Goal: Check status: Check status

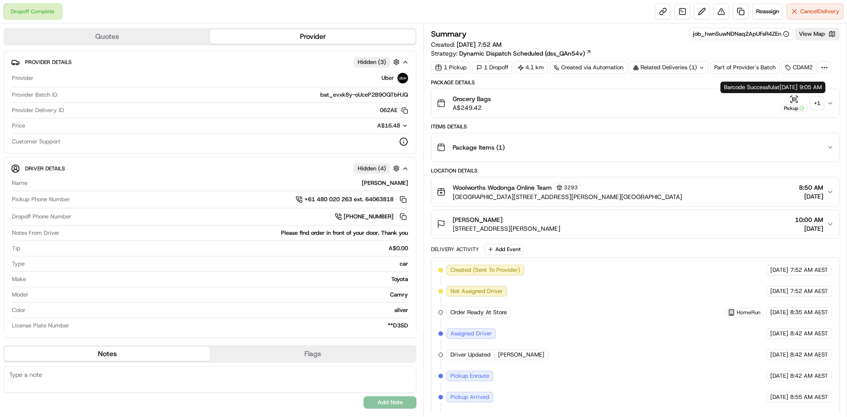
click at [810, 100] on button "Pickup + 1" at bounding box center [801, 103] width 42 height 17
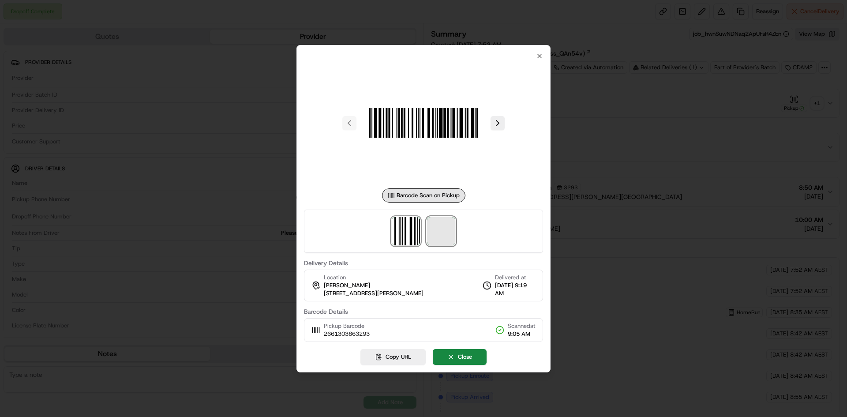
click at [433, 232] on span at bounding box center [441, 231] width 28 height 28
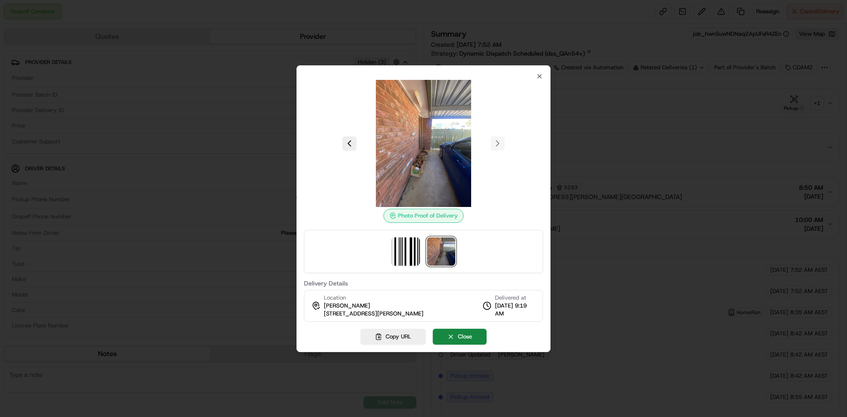
click at [743, 103] on div at bounding box center [423, 208] width 847 height 417
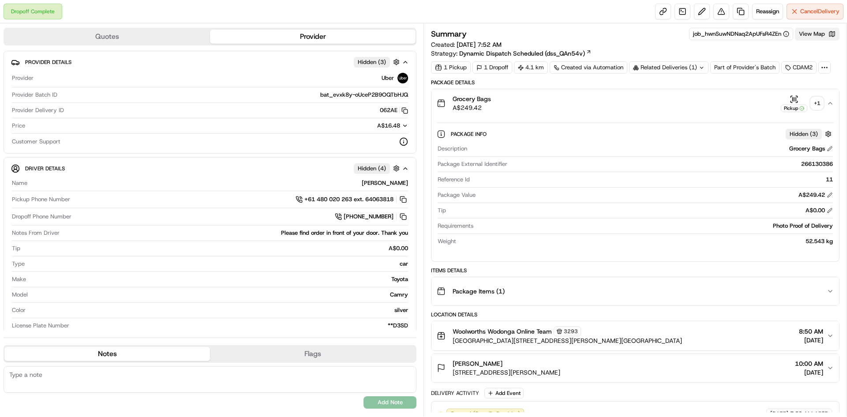
click at [799, 34] on button "View Map" at bounding box center [817, 34] width 45 height 12
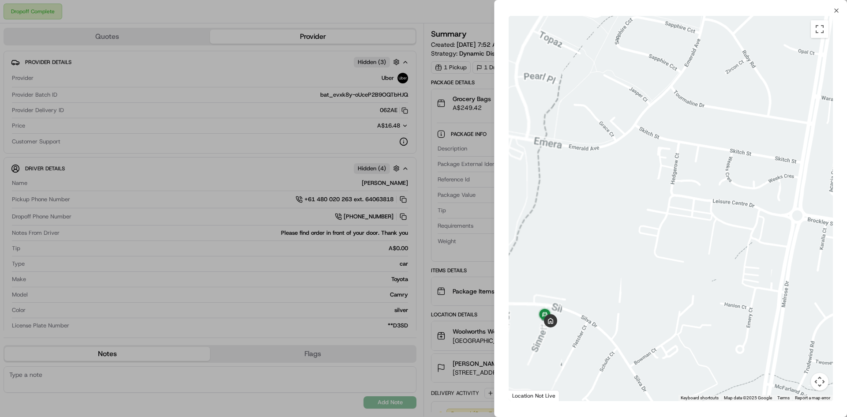
drag, startPoint x: 557, startPoint y: 231, endPoint x: 650, endPoint y: 177, distance: 107.7
click at [650, 177] on div at bounding box center [670, 208] width 324 height 385
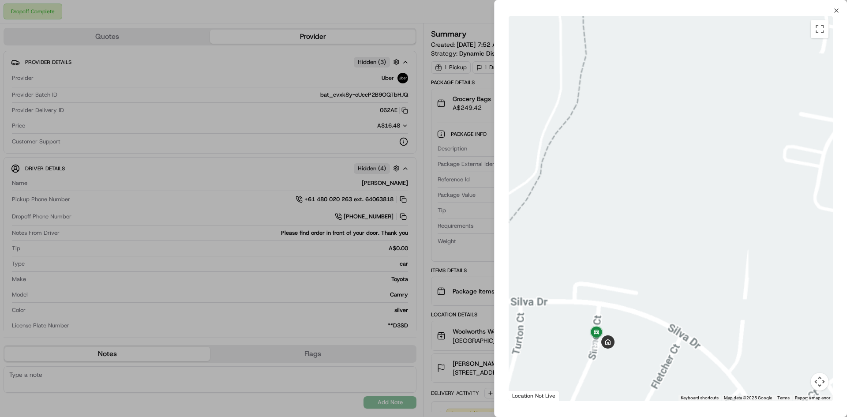
drag, startPoint x: 612, startPoint y: 161, endPoint x: 620, endPoint y: 116, distance: 45.2
click at [620, 116] on div at bounding box center [670, 208] width 324 height 385
drag, startPoint x: 434, startPoint y: 126, endPoint x: 567, endPoint y: 102, distance: 135.3
click at [445, 125] on div at bounding box center [423, 208] width 847 height 417
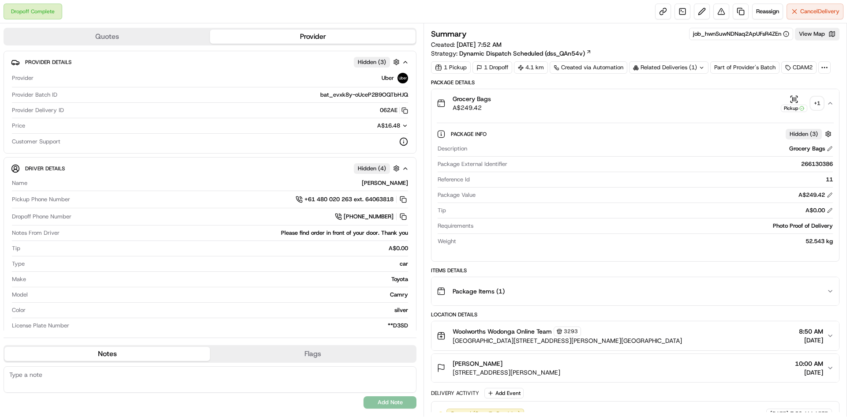
click at [820, 105] on div "+ 1" at bounding box center [816, 103] width 12 height 12
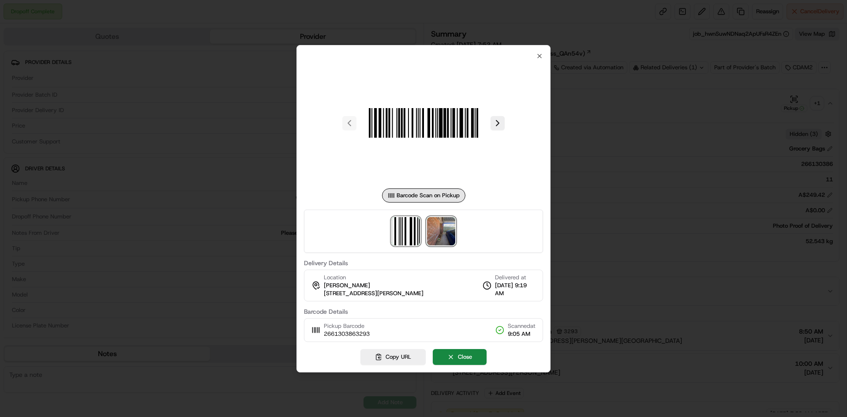
click at [445, 231] on img at bounding box center [441, 231] width 28 height 28
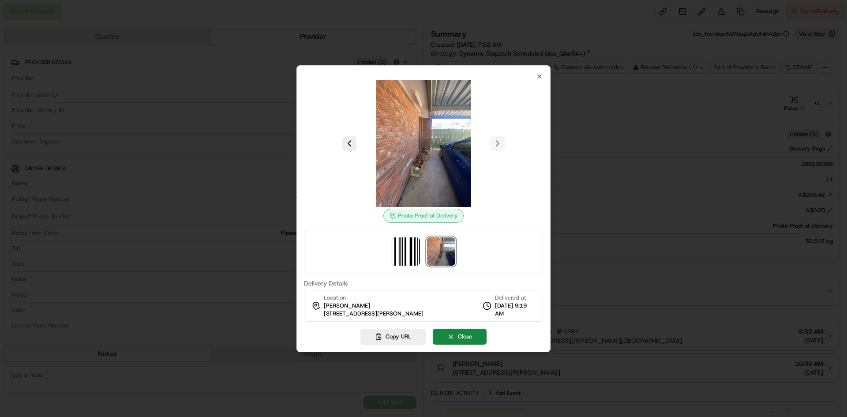
click at [501, 140] on div at bounding box center [423, 143] width 239 height 127
click at [346, 149] on button at bounding box center [349, 143] width 14 height 14
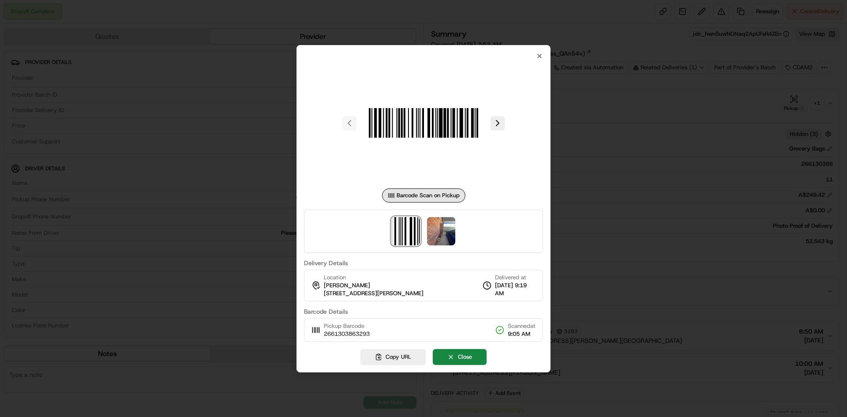
click at [808, 129] on div at bounding box center [423, 208] width 847 height 417
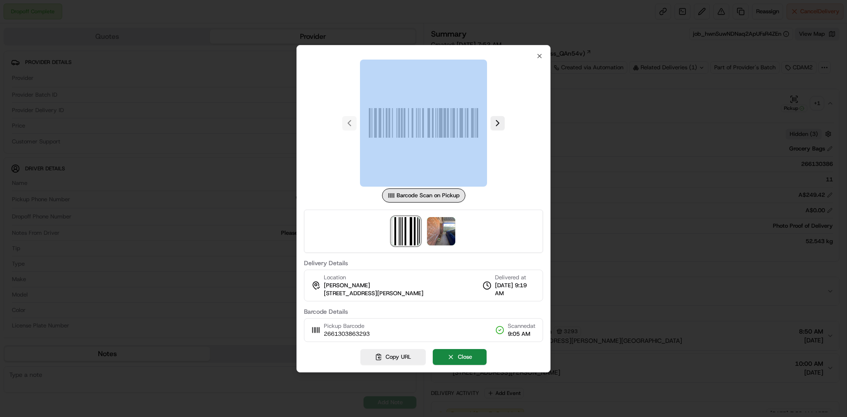
drag, startPoint x: 808, startPoint y: 129, endPoint x: 783, endPoint y: 97, distance: 40.1
click at [808, 128] on div at bounding box center [423, 208] width 847 height 417
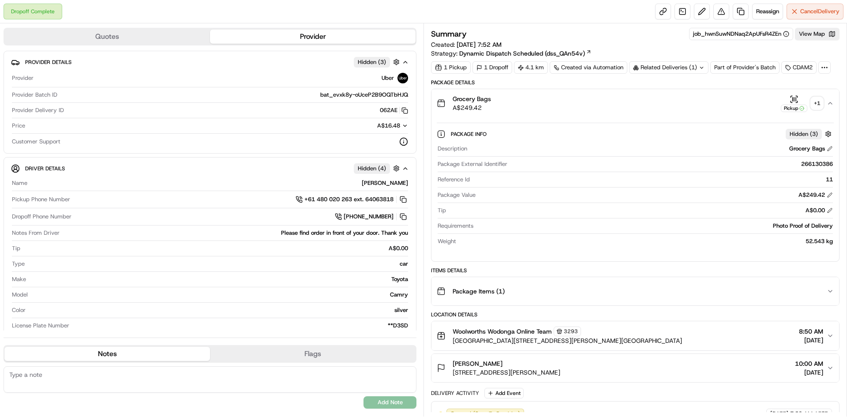
click at [740, 60] on div "Summary job_hwnSuwNDNaq2ApUFsR4ZEn View Map Created: 24/08/2025 7:52 AM Strateg…" at bounding box center [635, 51] width 408 height 46
click at [688, 68] on div "Related Deliveries (1)" at bounding box center [668, 67] width 79 height 12
click at [689, 103] on span "266115175" at bounding box center [682, 103] width 32 height 8
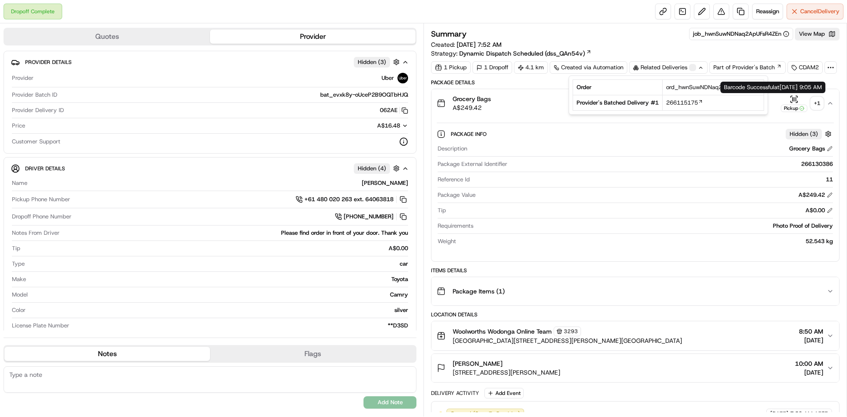
click at [803, 102] on div "Pickup" at bounding box center [793, 103] width 26 height 17
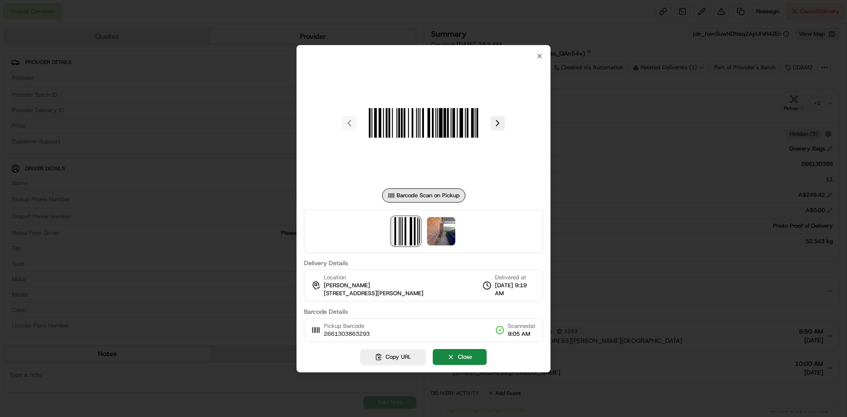
click at [812, 104] on div at bounding box center [423, 208] width 847 height 417
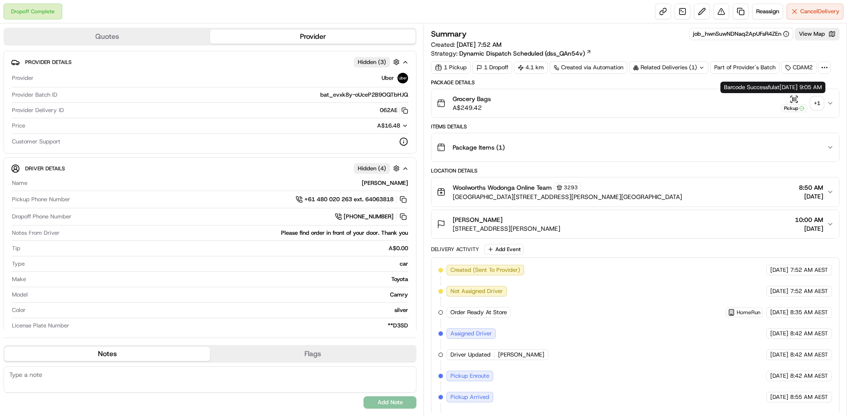
click at [814, 97] on button "Pickup + 1" at bounding box center [801, 103] width 42 height 17
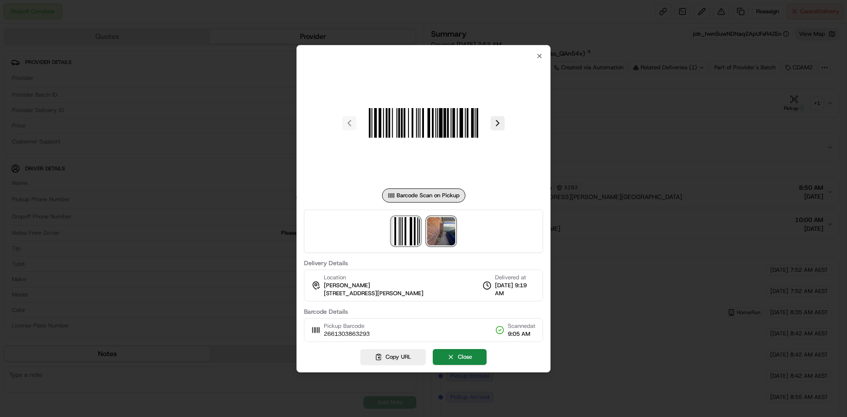
click at [427, 233] on img at bounding box center [441, 231] width 28 height 28
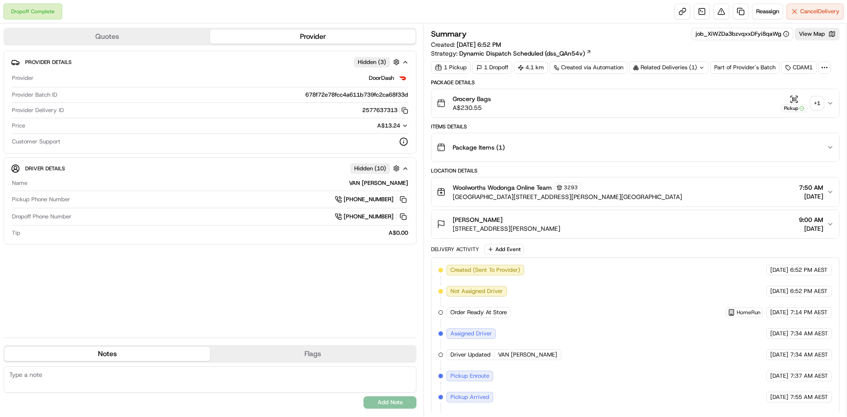
click at [815, 107] on div "+ 1" at bounding box center [816, 103] width 12 height 12
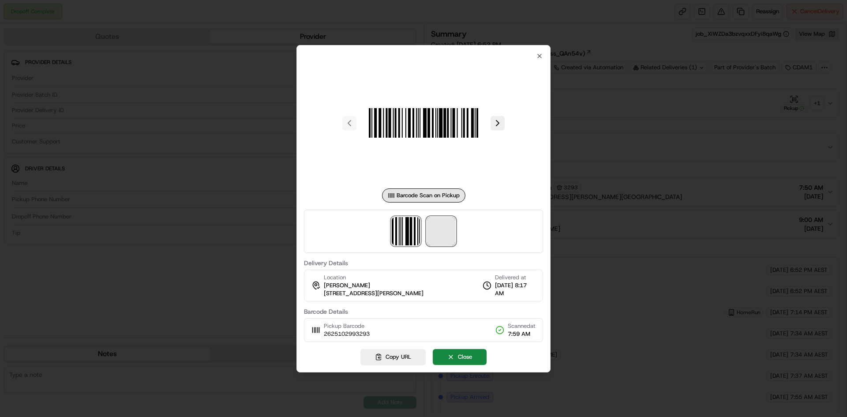
click at [435, 238] on span at bounding box center [441, 231] width 28 height 28
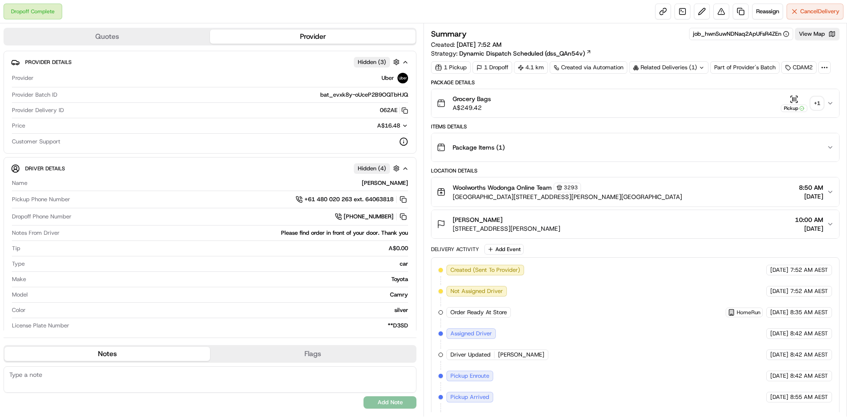
click at [818, 110] on button "Pickup + 1" at bounding box center [801, 103] width 42 height 17
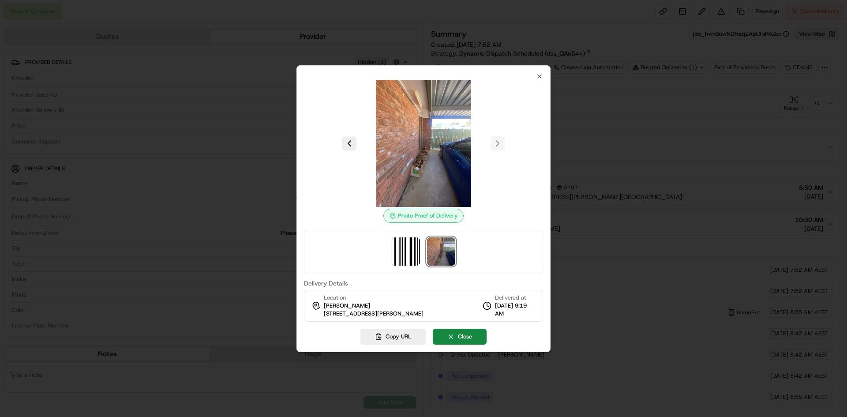
click at [590, 168] on div at bounding box center [423, 208] width 847 height 417
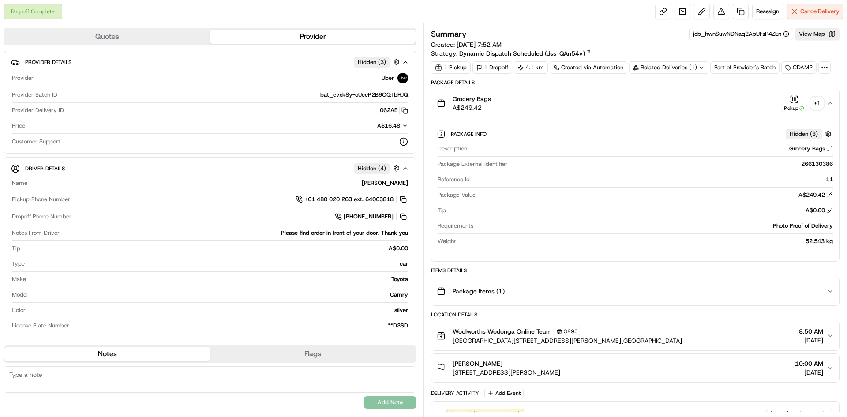
click at [669, 70] on div "Related Deliveries (1)" at bounding box center [668, 67] width 79 height 12
click at [683, 101] on span "266115175" at bounding box center [682, 103] width 32 height 8
drag, startPoint x: 718, startPoint y: 106, endPoint x: 666, endPoint y: 104, distance: 51.6
click at [666, 104] on div "266115175" at bounding box center [713, 103] width 94 height 8
copy span "266115175"
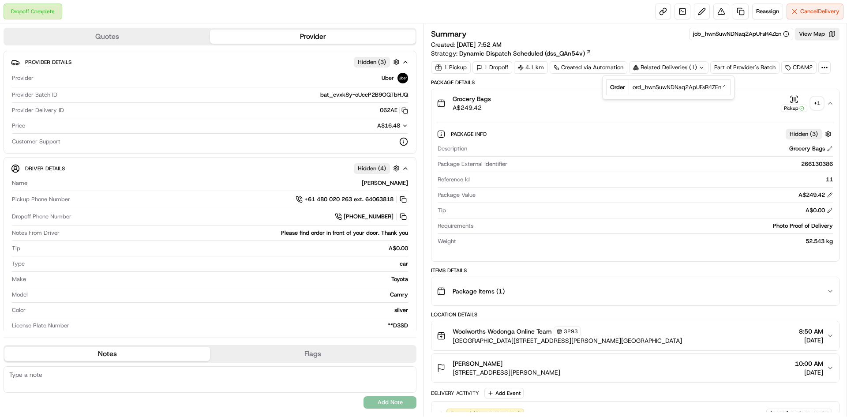
click at [818, 103] on div "+ 1" at bounding box center [816, 103] width 12 height 12
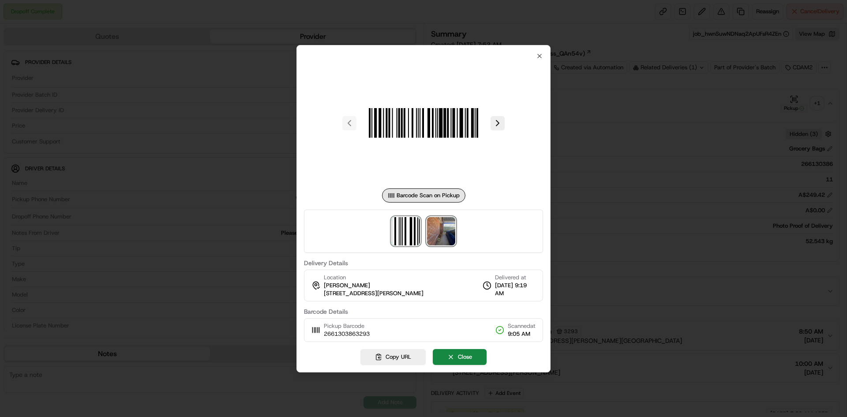
click at [449, 223] on img at bounding box center [441, 231] width 28 height 28
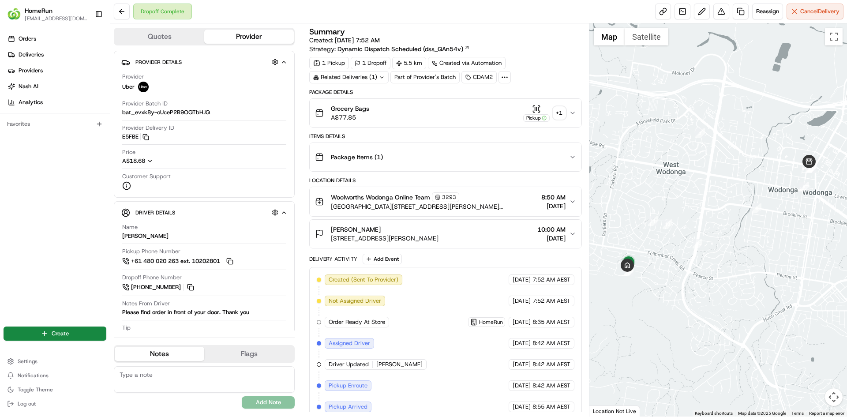
click at [553, 109] on div "+ 1" at bounding box center [559, 113] width 12 height 12
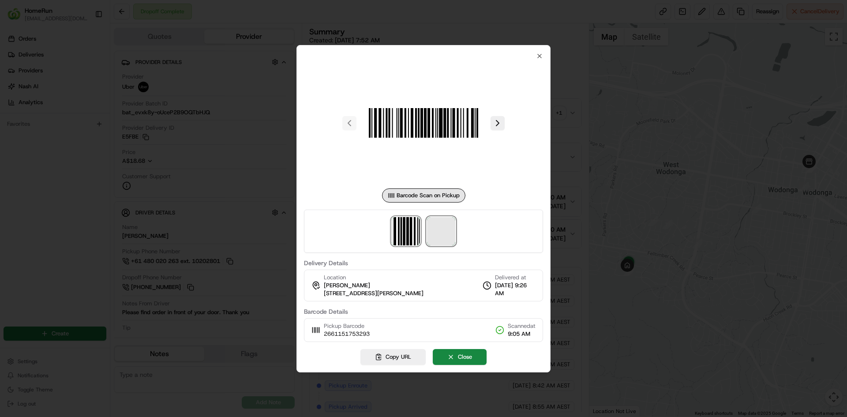
click at [442, 238] on span at bounding box center [441, 231] width 28 height 28
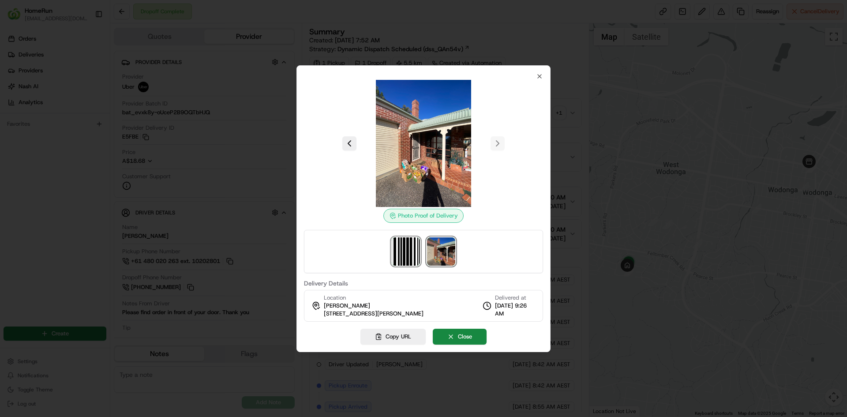
drag, startPoint x: 411, startPoint y: 251, endPoint x: 432, endPoint y: 251, distance: 20.7
click at [412, 251] on img at bounding box center [406, 251] width 28 height 28
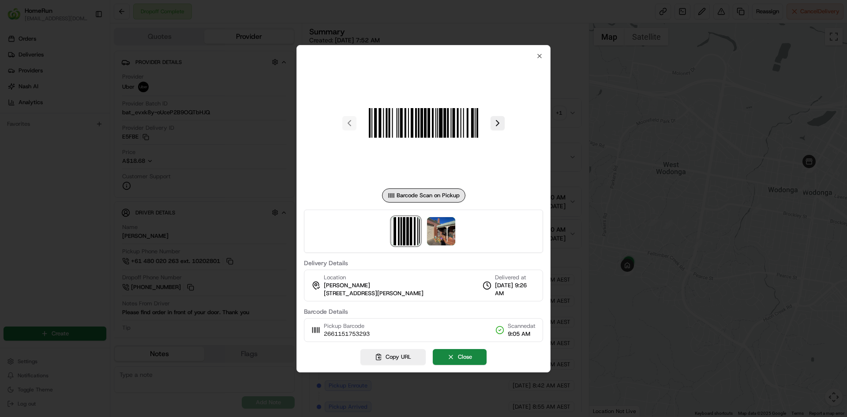
click at [444, 251] on div at bounding box center [423, 230] width 239 height 43
click at [437, 236] on img at bounding box center [441, 231] width 28 height 28
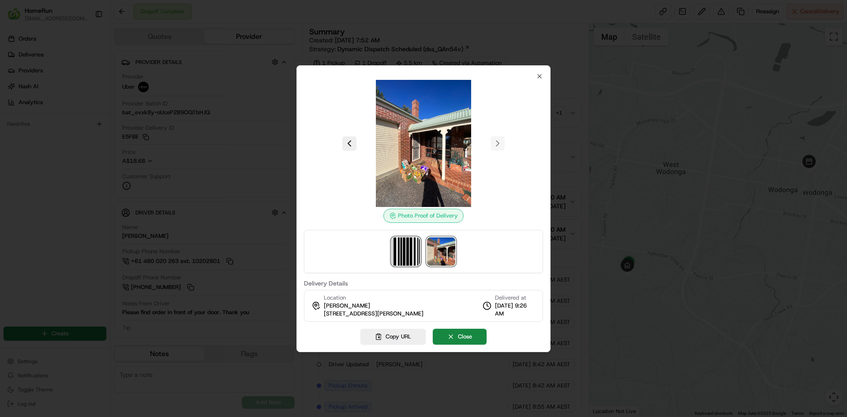
click at [407, 248] on img at bounding box center [406, 251] width 28 height 28
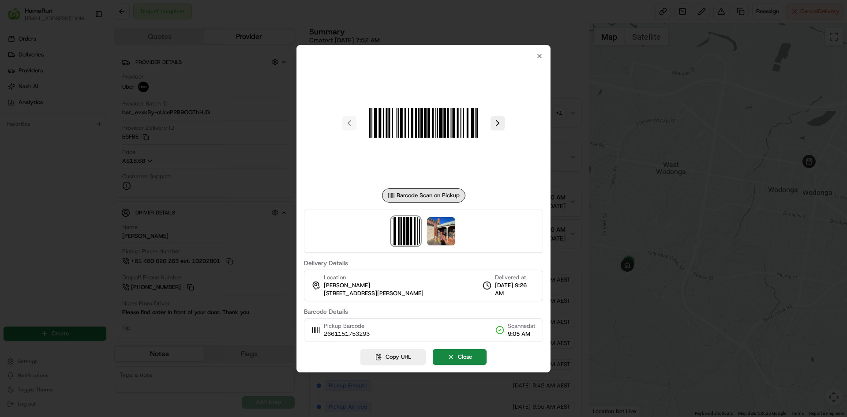
click at [673, 178] on div at bounding box center [423, 208] width 847 height 417
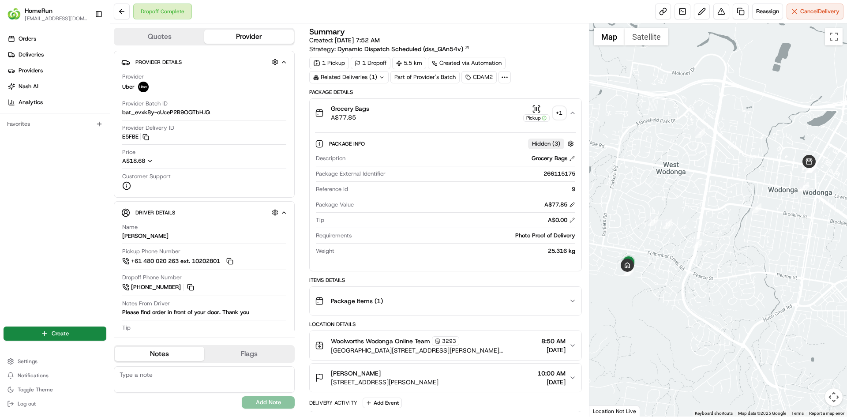
click at [395, 116] on div "Grocery Bags A$77.85 Pickup + 1" at bounding box center [442, 113] width 254 height 18
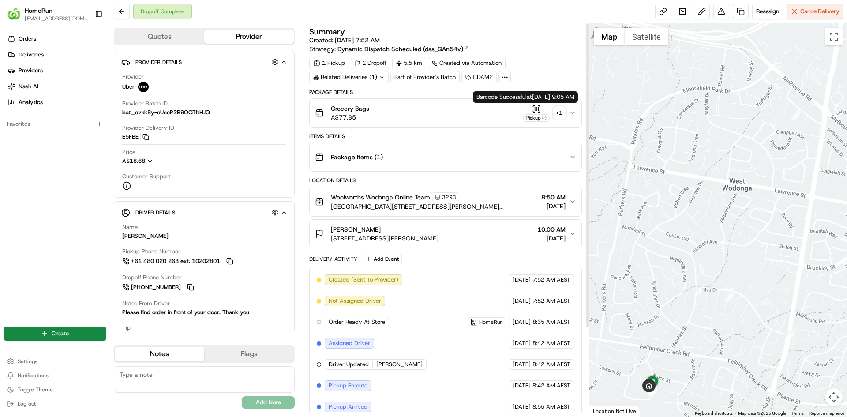
click at [560, 117] on div "+ 1" at bounding box center [559, 113] width 12 height 12
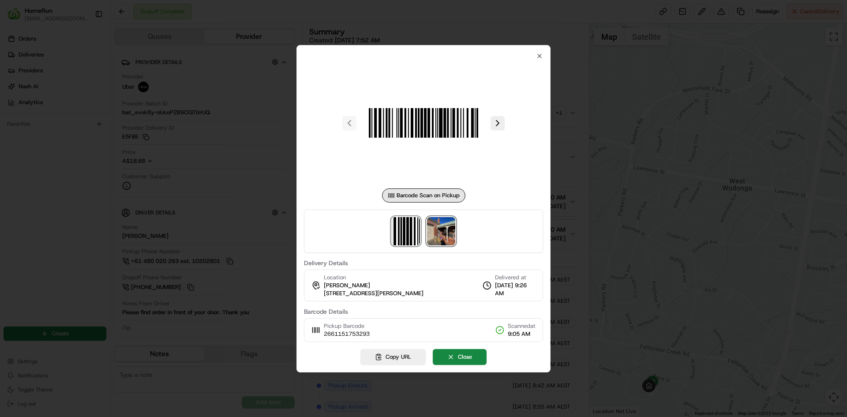
click at [455, 220] on img at bounding box center [441, 231] width 28 height 28
